Goal: Check status

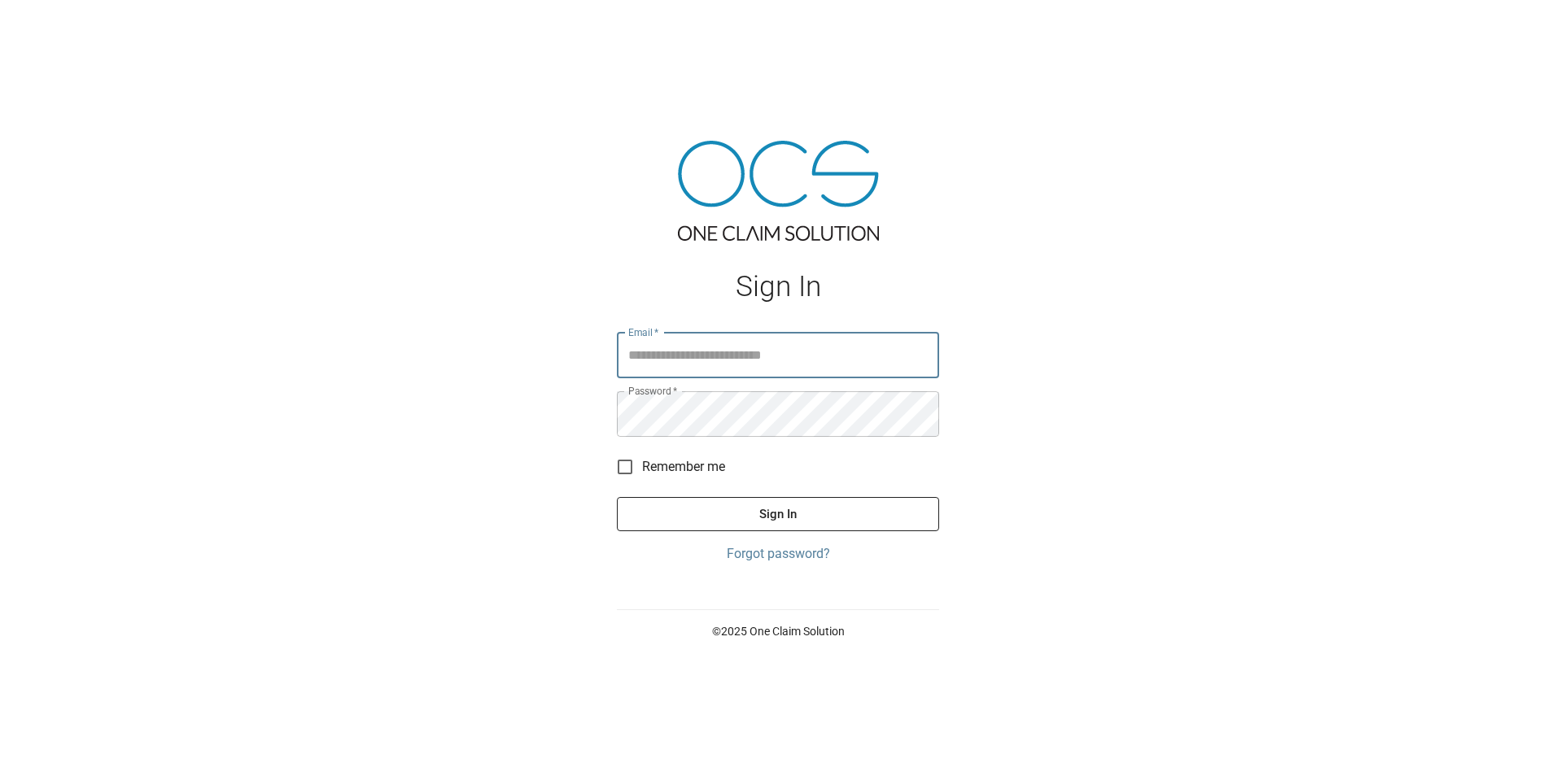
type input "**********"
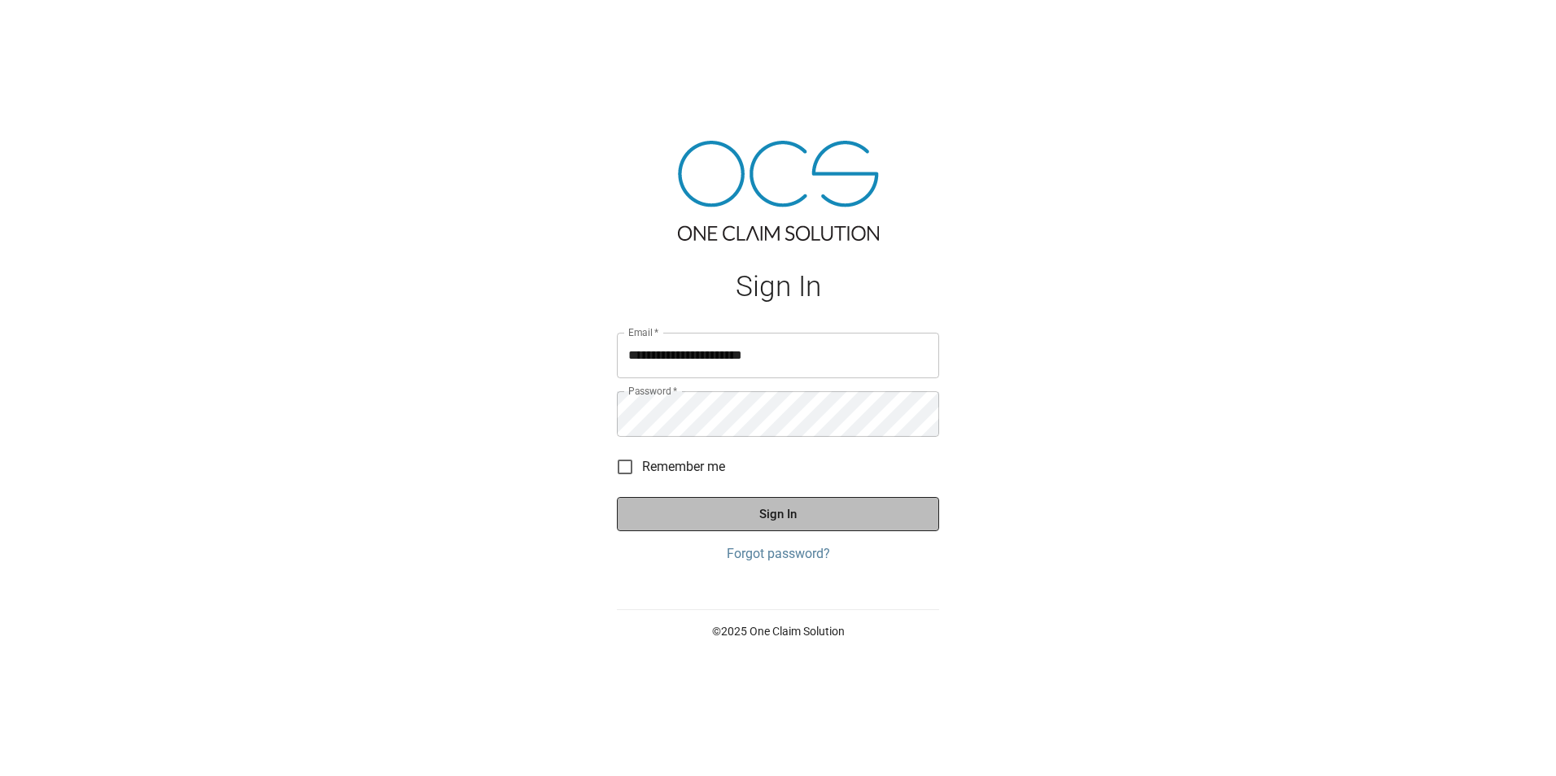
click at [766, 513] on button "Sign In" at bounding box center [778, 514] width 322 height 34
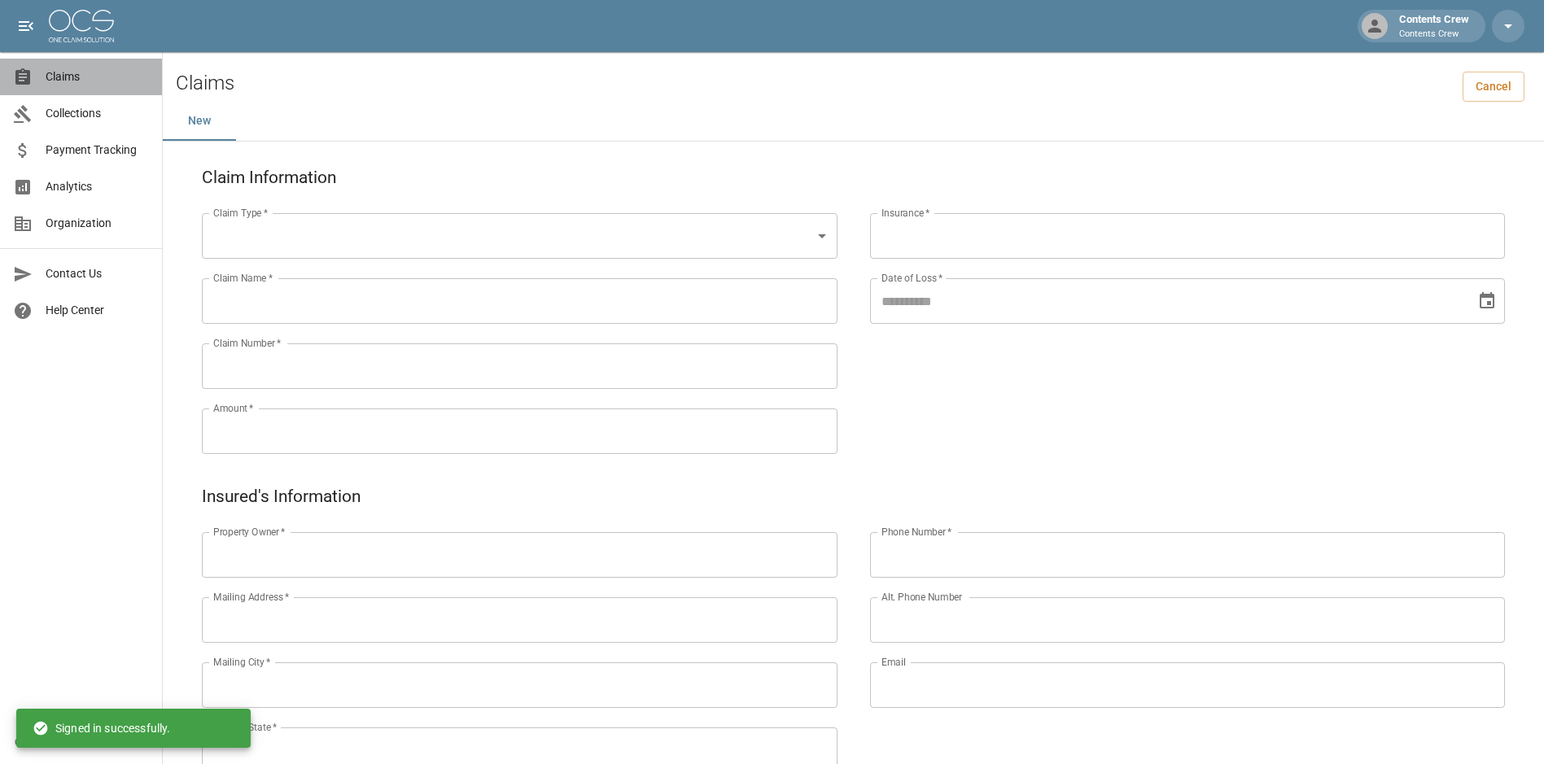
click at [85, 78] on span "Claims" at bounding box center [97, 76] width 103 height 17
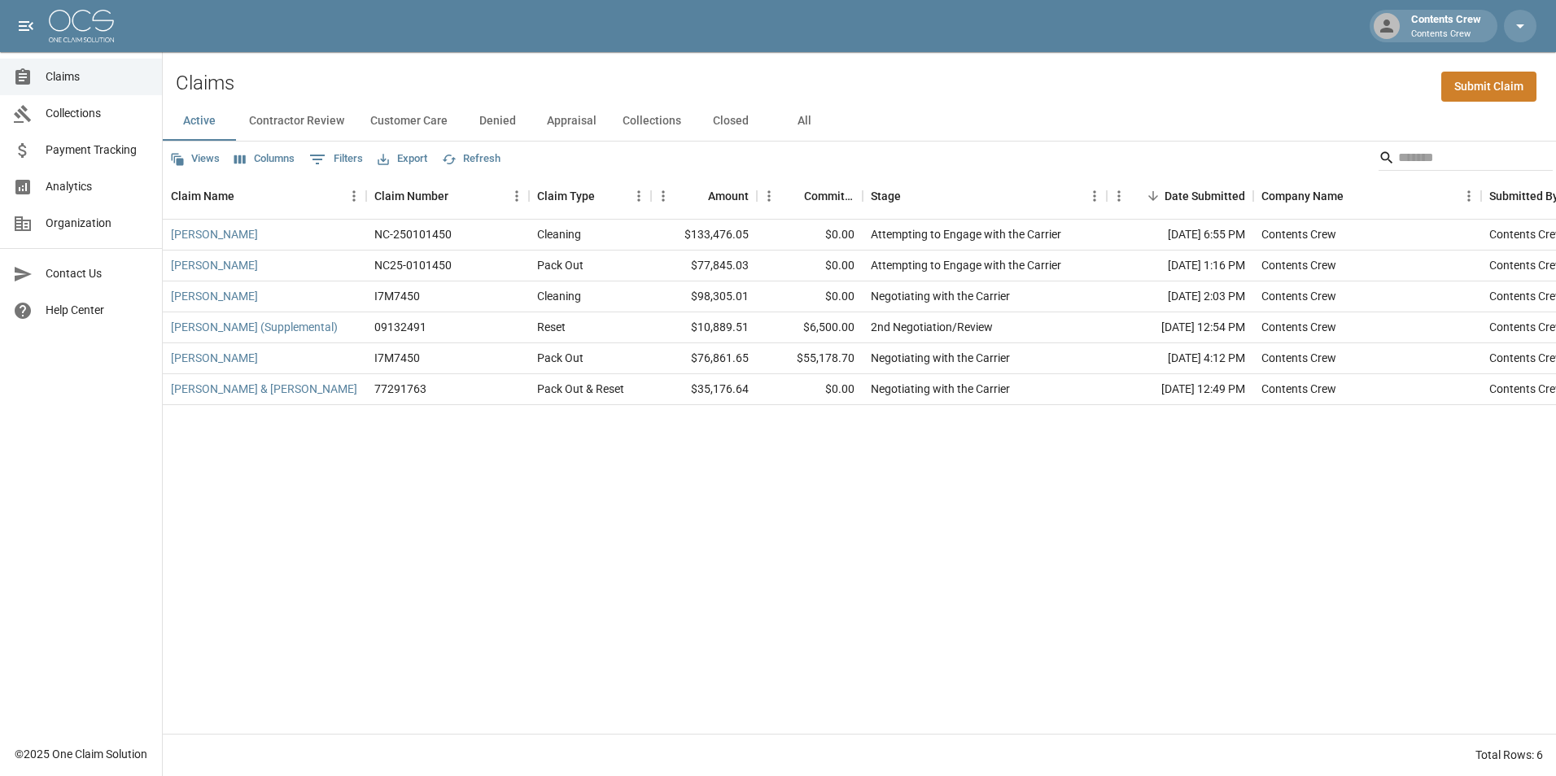
click at [731, 123] on button "Closed" at bounding box center [730, 121] width 73 height 39
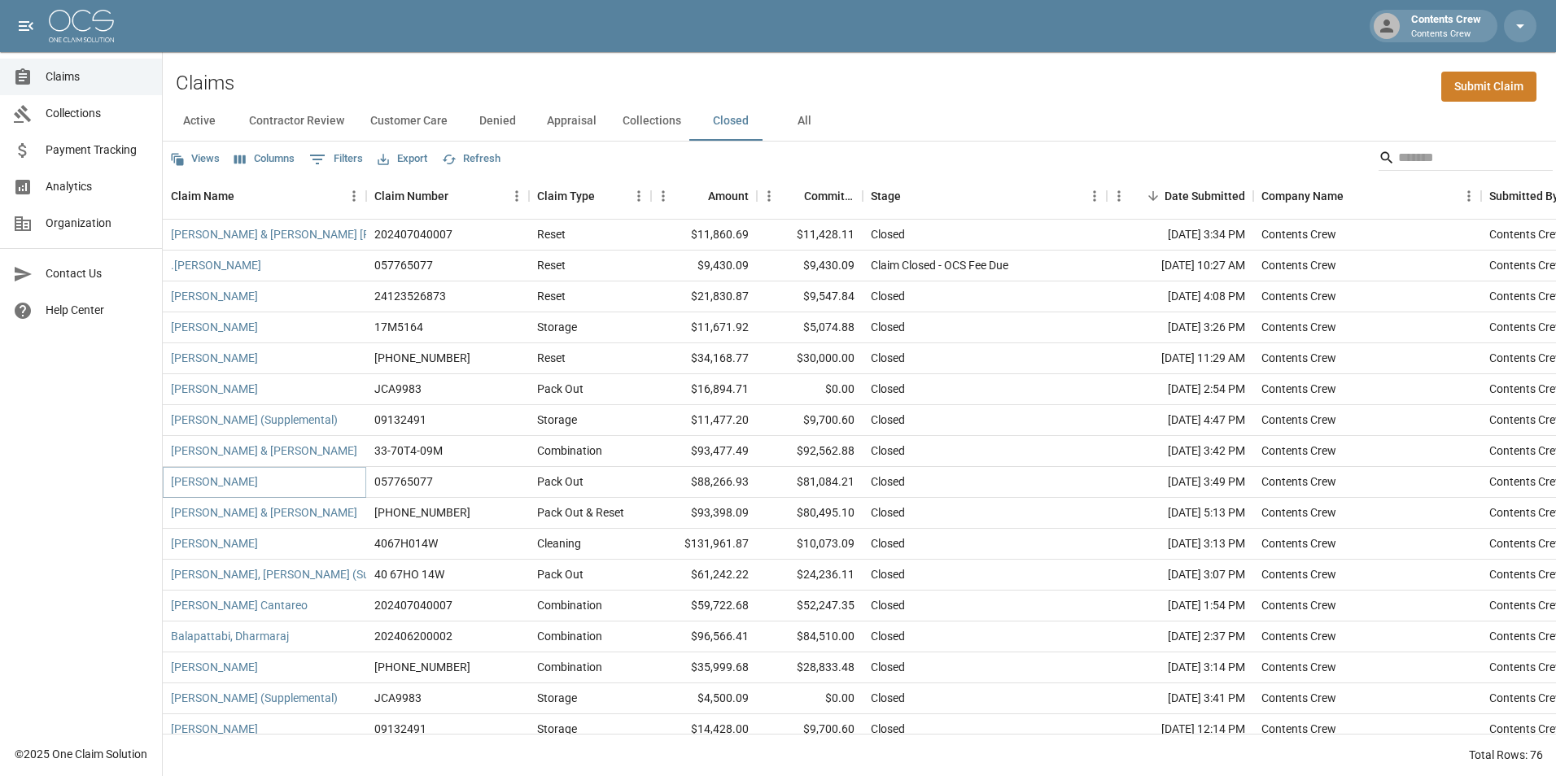
click at [256, 483] on link "[PERSON_NAME]" at bounding box center [214, 482] width 87 height 16
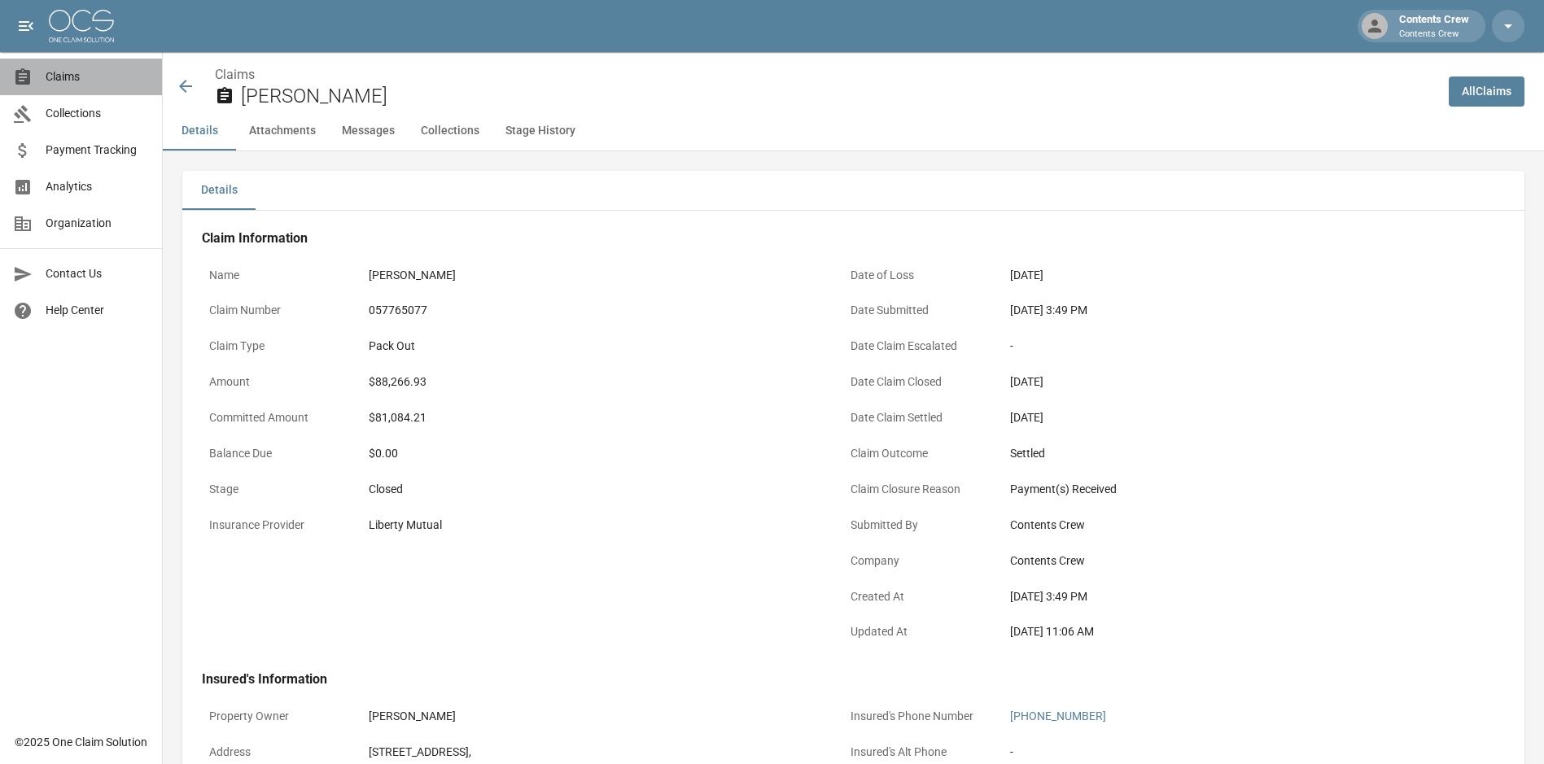
click at [77, 82] on span "Claims" at bounding box center [97, 76] width 103 height 17
